Goal: Task Accomplishment & Management: Manage account settings

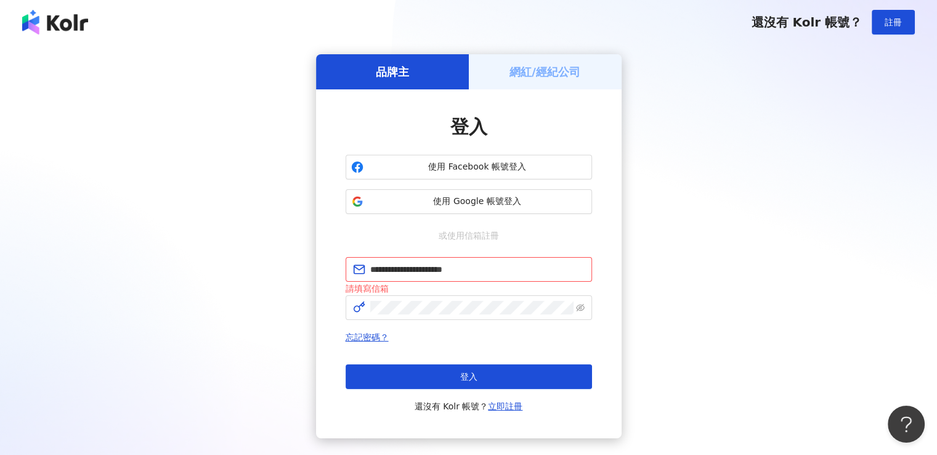
click button "登入" at bounding box center [469, 376] width 246 height 25
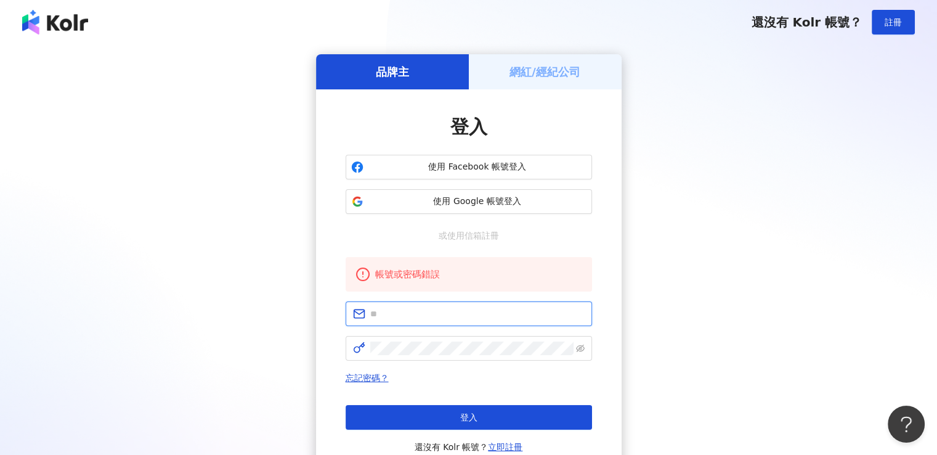
click at [451, 311] on input "text" at bounding box center [477, 314] width 214 height 14
type input "**********"
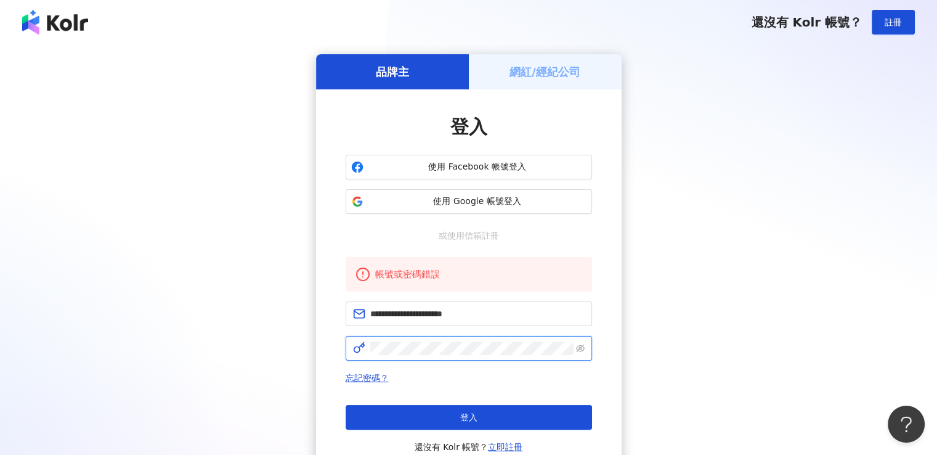
click button "登入" at bounding box center [469, 417] width 246 height 25
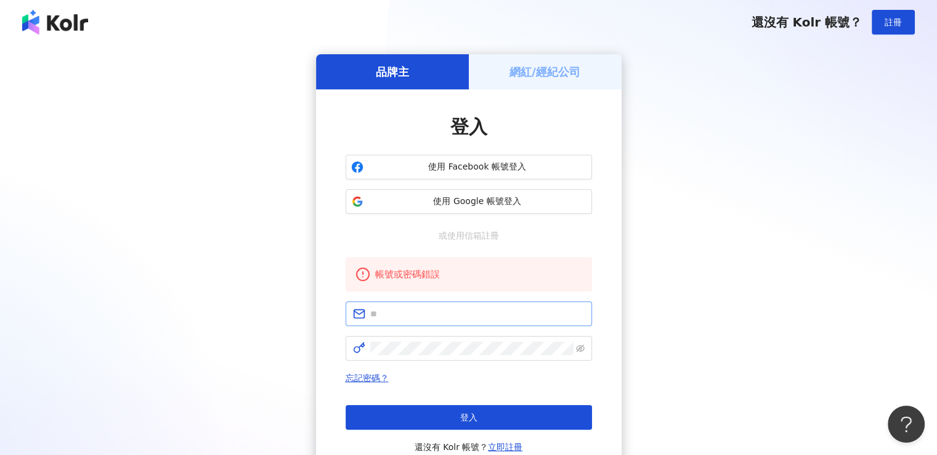
click at [532, 321] on span at bounding box center [469, 313] width 246 height 25
click at [521, 316] on input "text" at bounding box center [477, 314] width 214 height 14
type input "**********"
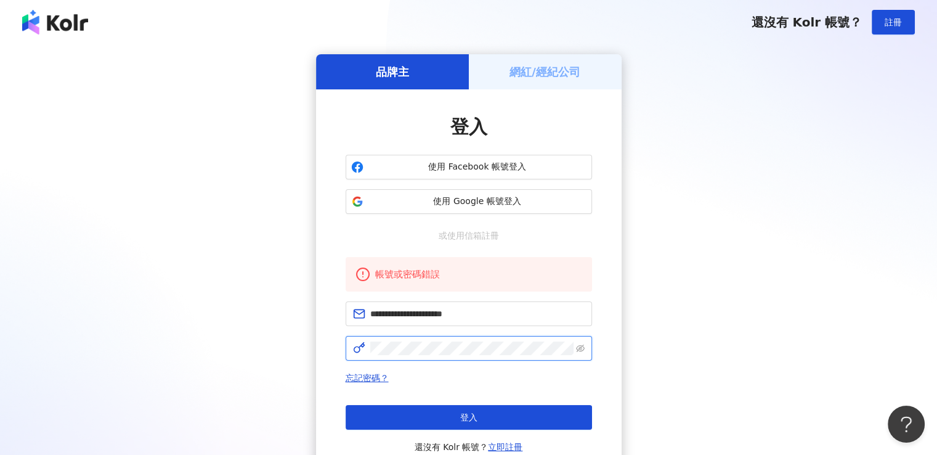
click button "登入" at bounding box center [469, 417] width 246 height 25
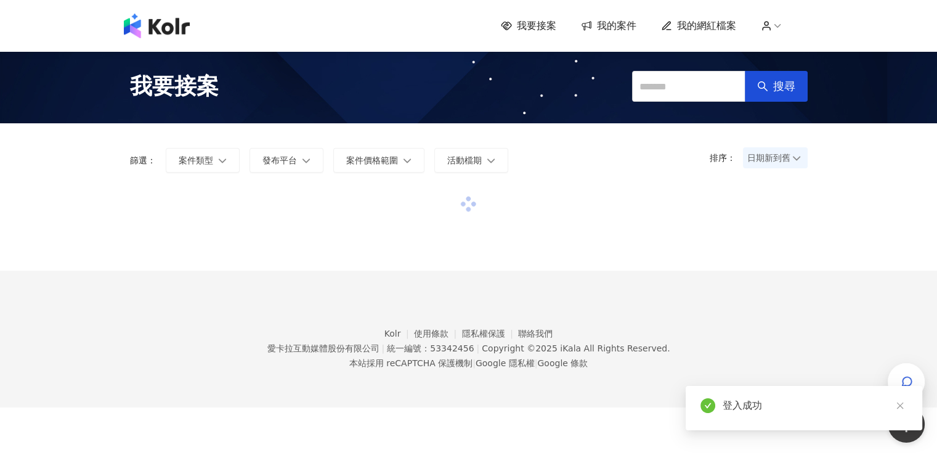
click at [609, 25] on span "我的案件" at bounding box center [616, 26] width 39 height 14
click at [611, 28] on span "我的案件" at bounding box center [616, 26] width 39 height 14
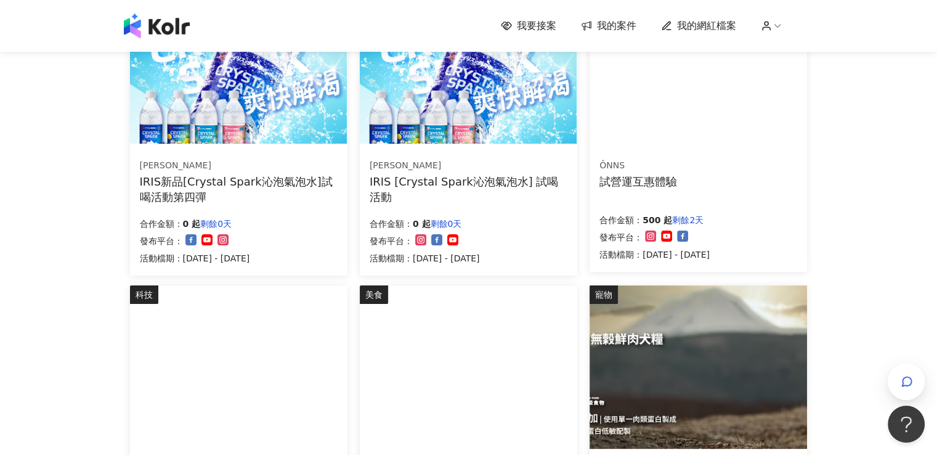
scroll to position [431, 0]
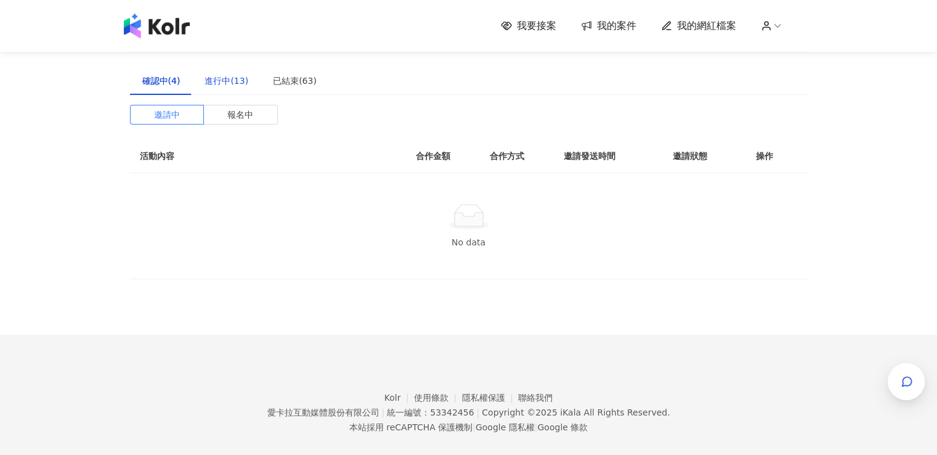
click at [241, 79] on div "進行中(13)" at bounding box center [226, 81] width 44 height 14
click at [227, 86] on div "進行中(13)" at bounding box center [226, 81] width 44 height 14
